Goal: Navigation & Orientation: Find specific page/section

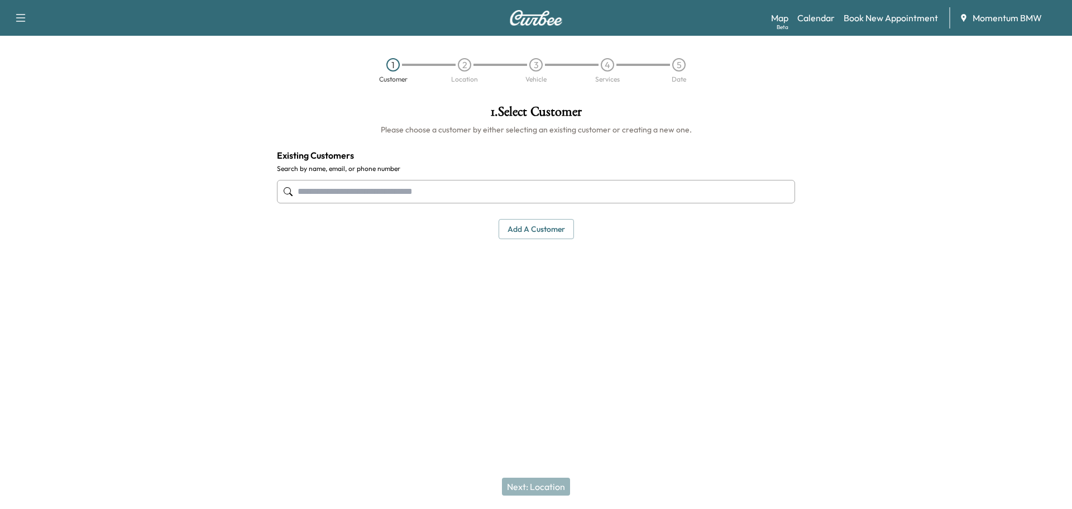
click at [813, 17] on link "Calendar" at bounding box center [815, 17] width 37 height 13
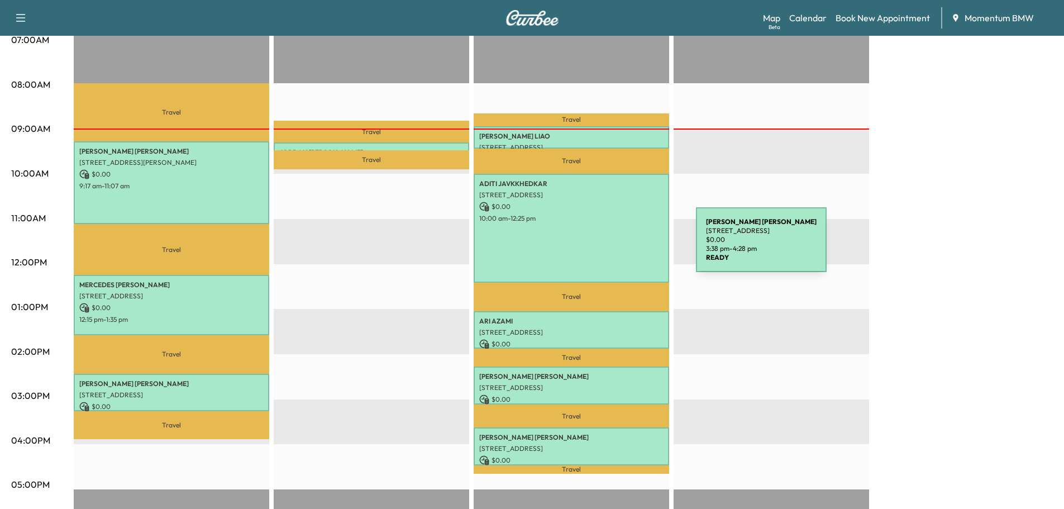
scroll to position [223, 0]
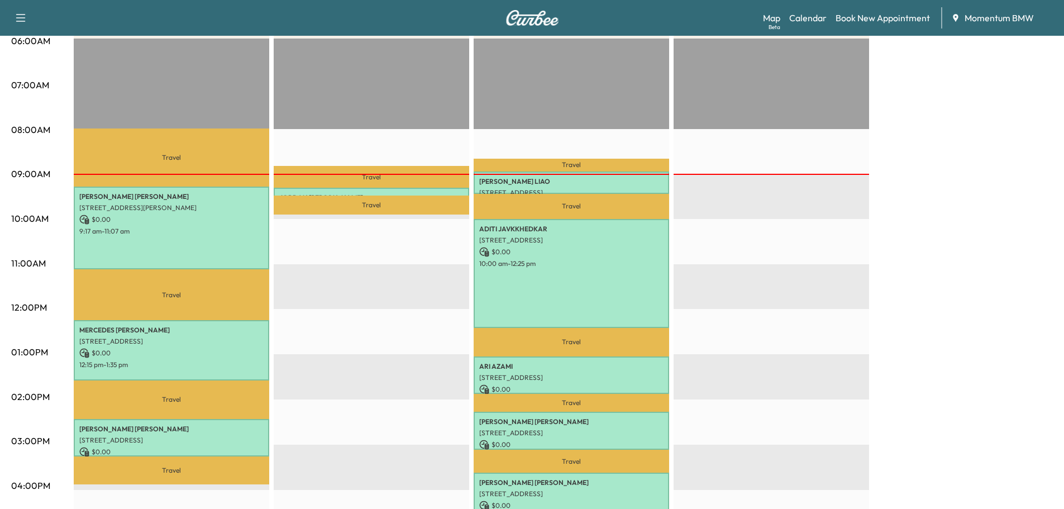
click at [772, 16] on link "Map Beta" at bounding box center [771, 17] width 17 height 13
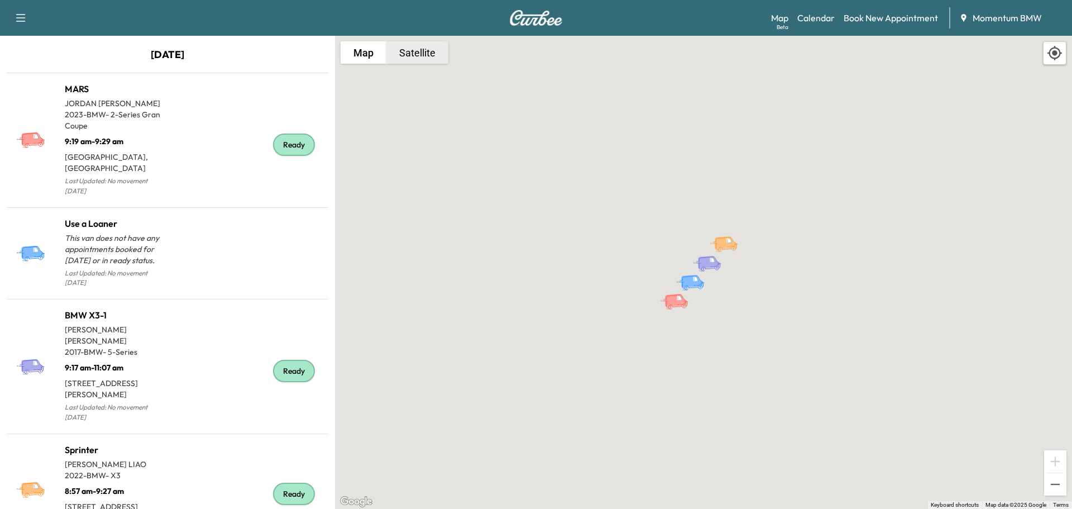
click at [414, 52] on button "Satellite" at bounding box center [417, 52] width 62 height 22
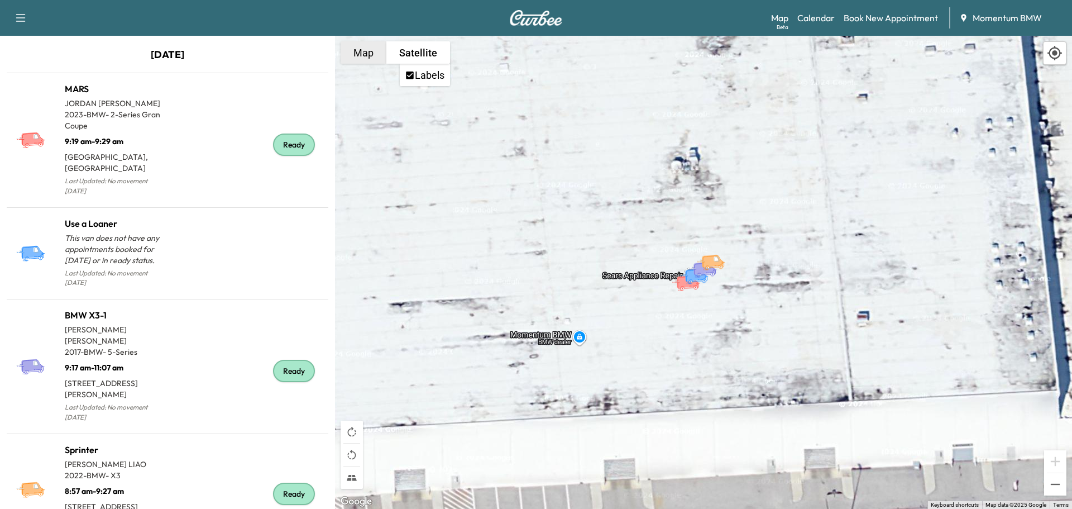
click at [353, 53] on button "Map" at bounding box center [364, 52] width 46 height 22
